Goal: Task Accomplishment & Management: Use online tool/utility

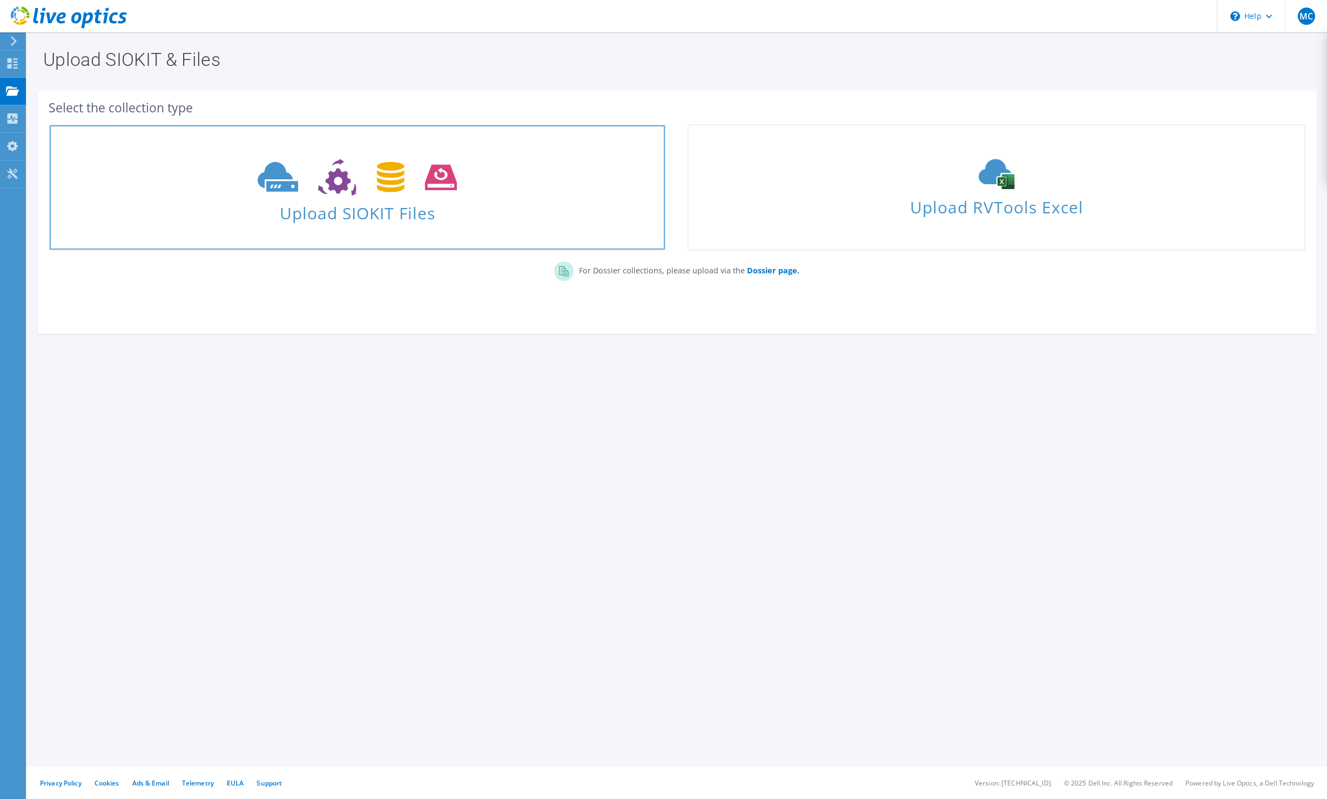
click at [339, 187] on use at bounding box center [357, 177] width 199 height 37
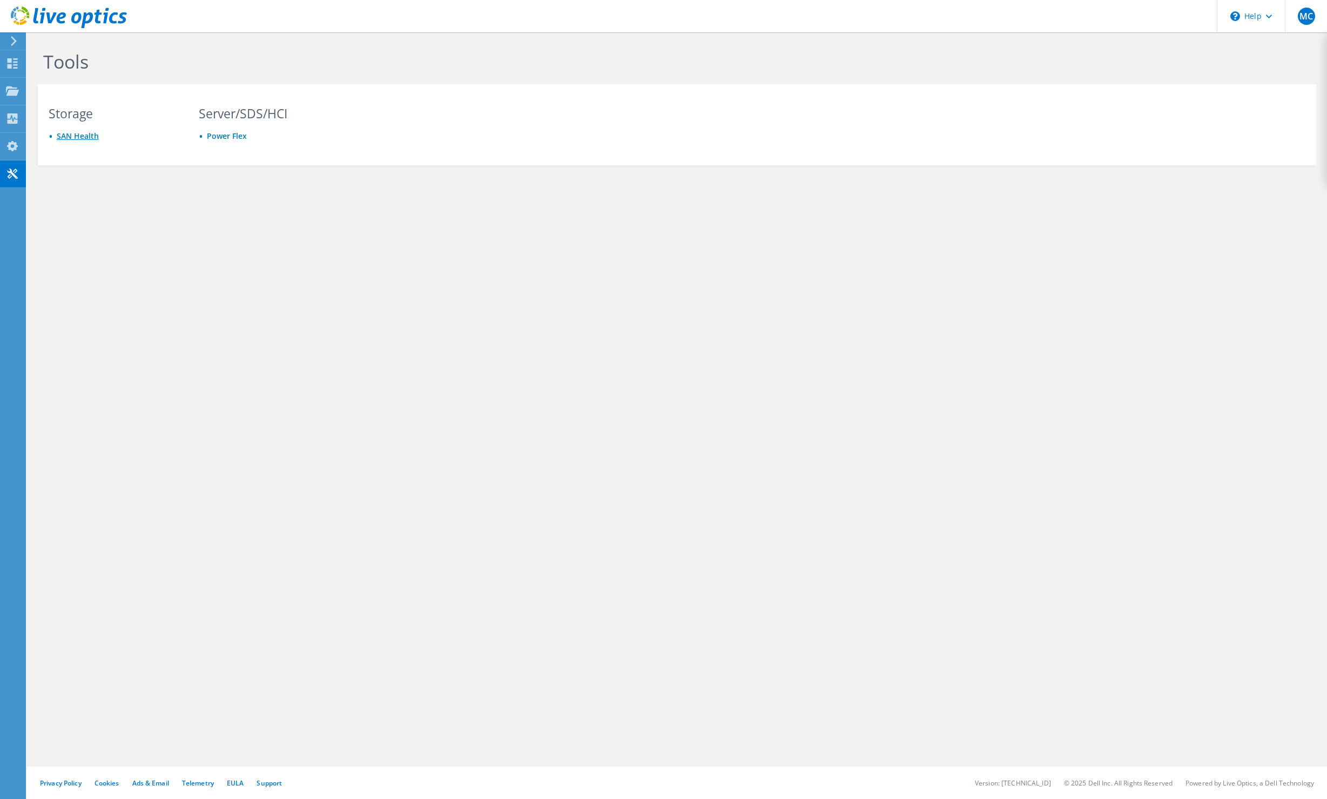
click at [75, 136] on link "SAN Health" at bounding box center [78, 136] width 42 height 10
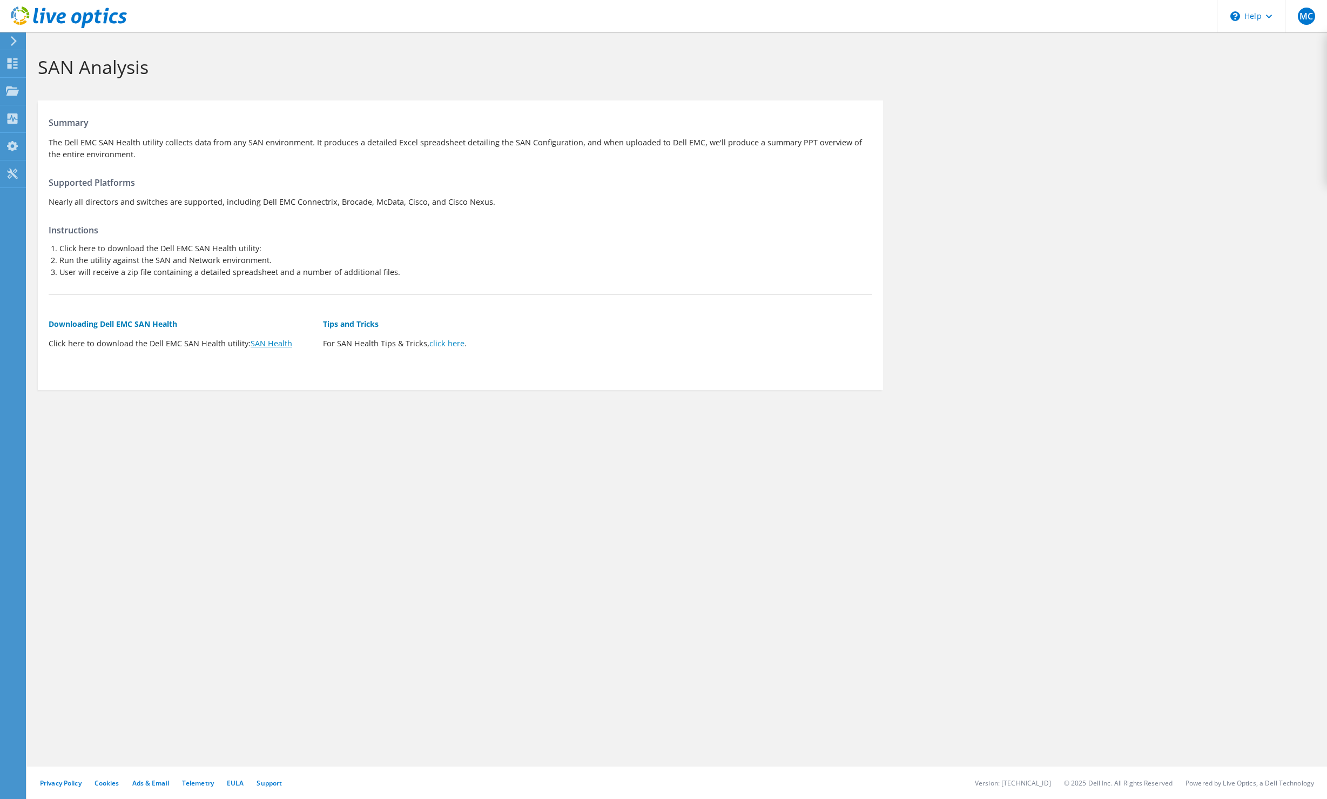
click at [272, 346] on link "SAN Health" at bounding box center [272, 343] width 42 height 10
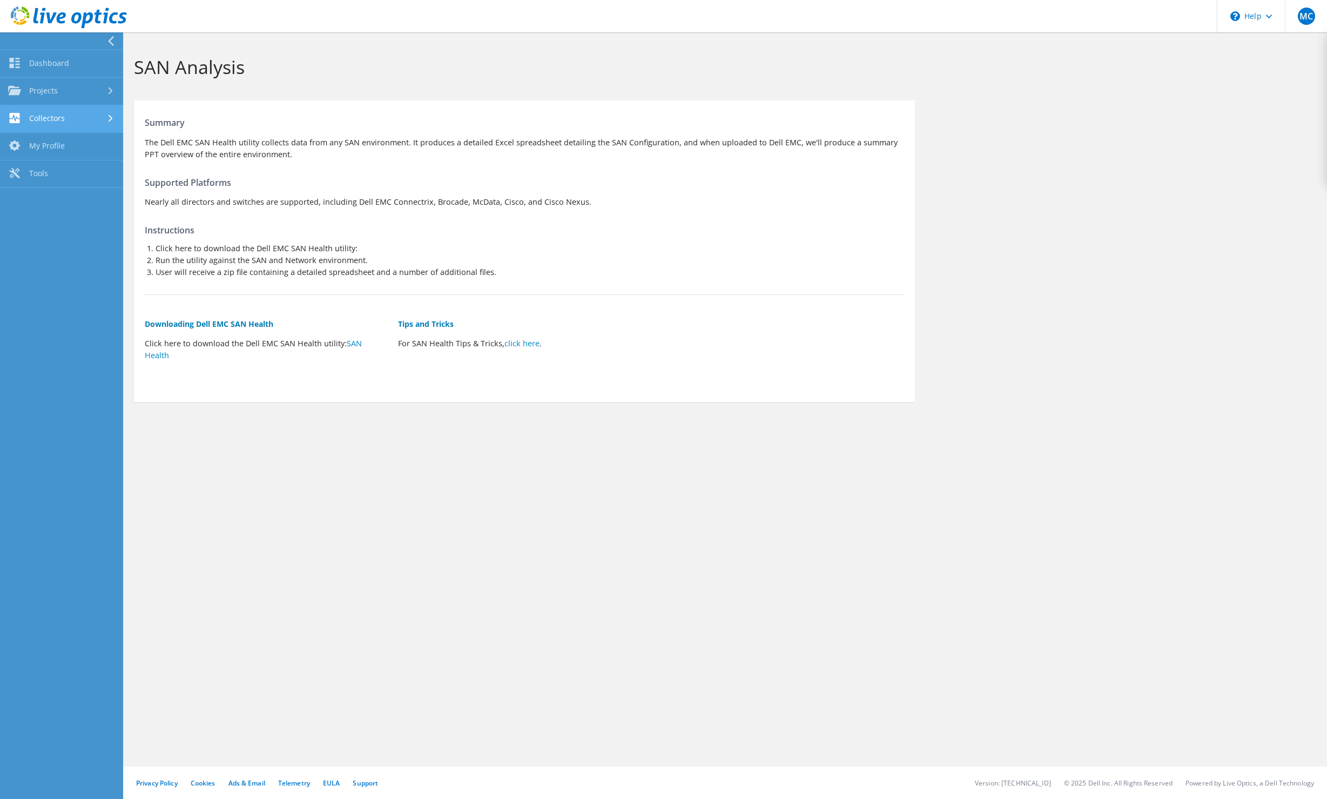
click at [41, 117] on link "Collectors" at bounding box center [61, 119] width 123 height 28
